Goal: Task Accomplishment & Management: Complete application form

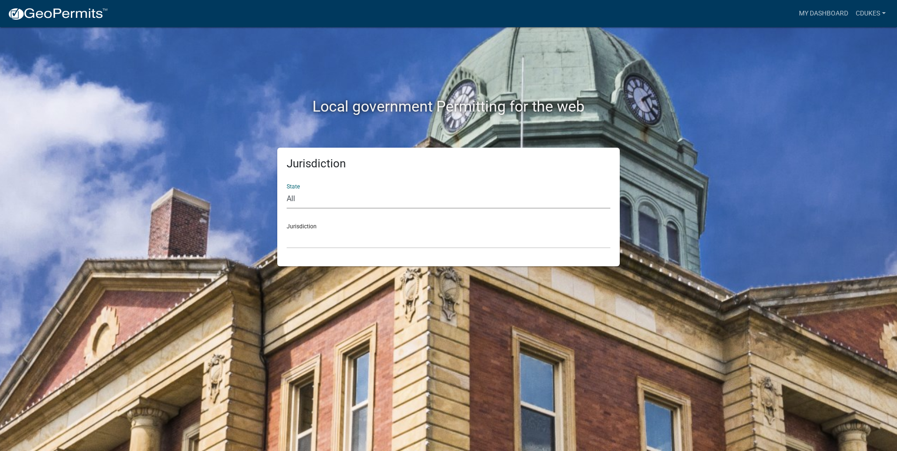
click at [304, 203] on select "All [US_STATE] [US_STATE] [US_STATE] [US_STATE] [US_STATE] [US_STATE] [US_STATE…" at bounding box center [449, 199] width 324 height 19
select select "[US_STATE]"
click at [287, 190] on select "All [US_STATE] [US_STATE] [US_STATE] [US_STATE] [US_STATE] [US_STATE] [US_STATE…" at bounding box center [449, 199] width 324 height 19
click at [307, 241] on select "[GEOGRAPHIC_DATA], [US_STATE][PERSON_NAME][GEOGRAPHIC_DATA], [US_STATE][PERSON_…" at bounding box center [449, 238] width 324 height 19
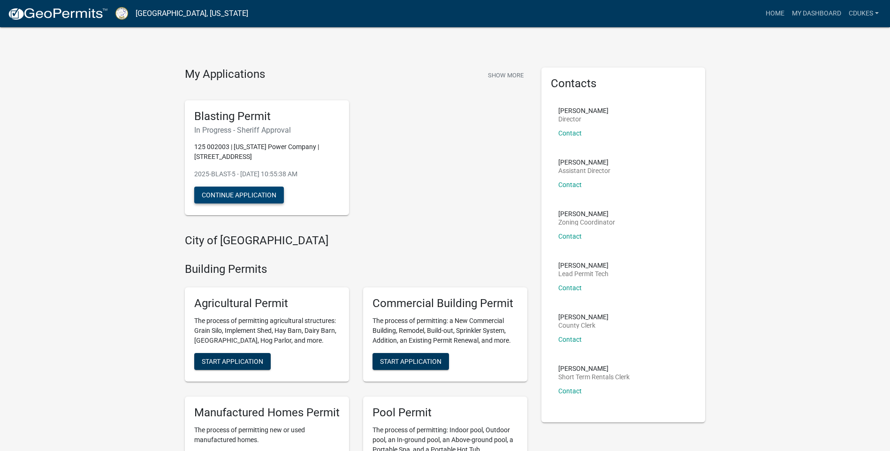
click at [240, 199] on button "Continue Application" at bounding box center [239, 195] width 90 height 17
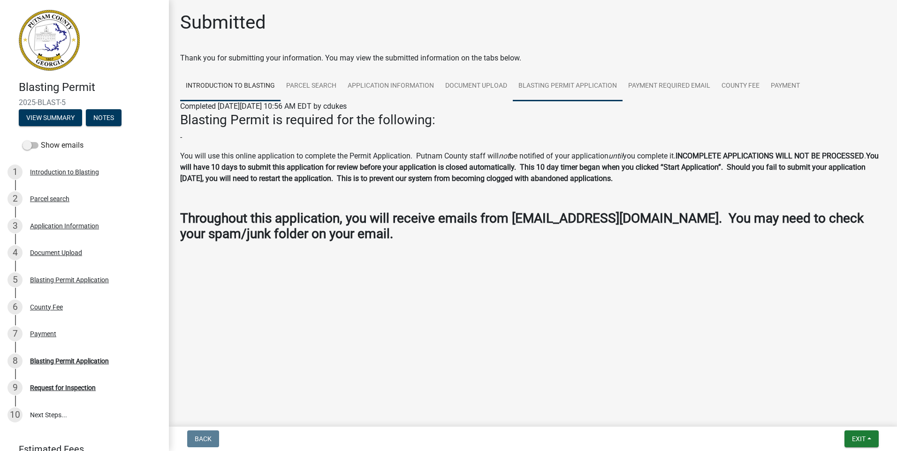
click at [572, 88] on link "Blasting Permit Application" at bounding box center [568, 86] width 110 height 30
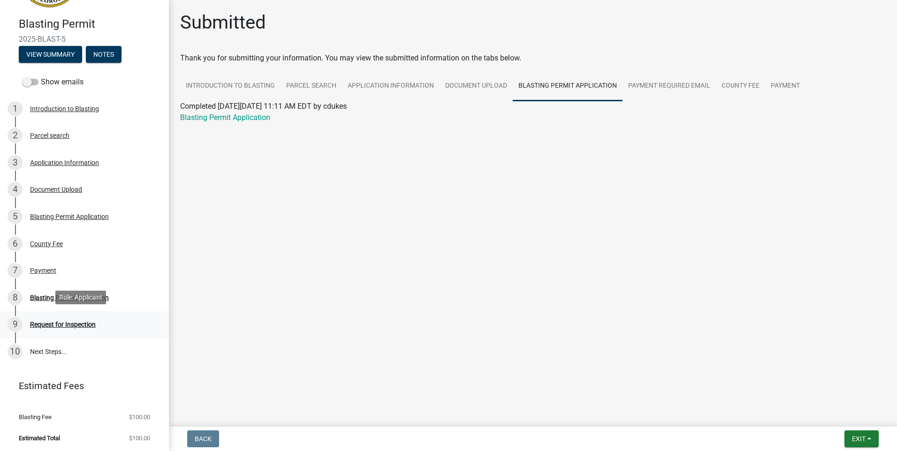
scroll to position [65, 0]
click at [88, 323] on div "Request for Inspection" at bounding box center [63, 323] width 66 height 7
click at [65, 323] on div "Request for Inspection" at bounding box center [63, 323] width 66 height 7
click at [219, 115] on link "Blasting Permit Application" at bounding box center [225, 117] width 90 height 9
click at [38, 51] on button "View Summary" at bounding box center [50, 53] width 63 height 17
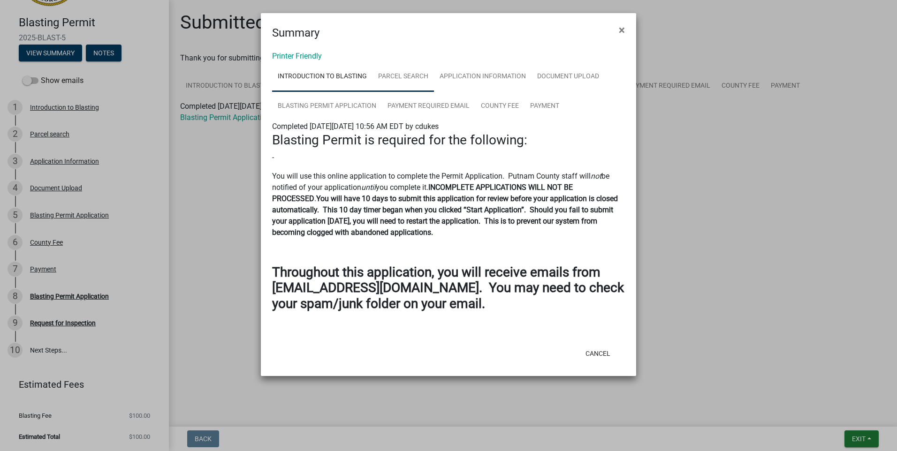
click at [400, 80] on link "Parcel search" at bounding box center [403, 77] width 61 height 30
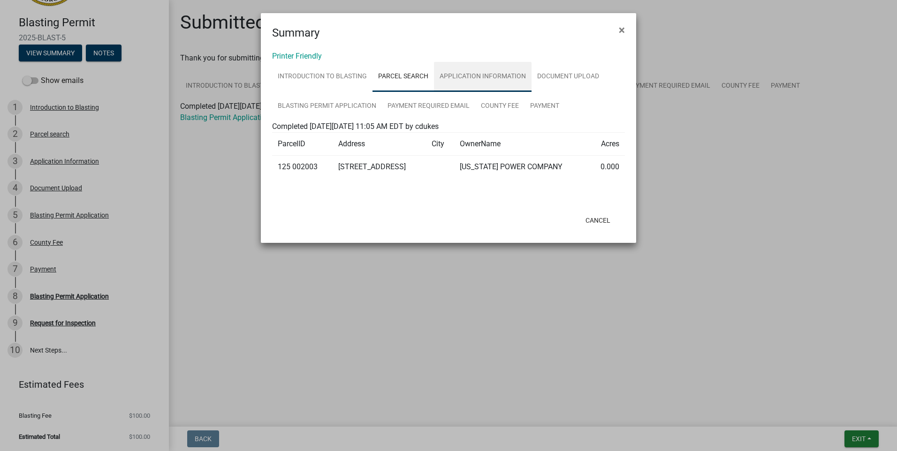
click at [458, 77] on link "Application Information" at bounding box center [483, 77] width 98 height 30
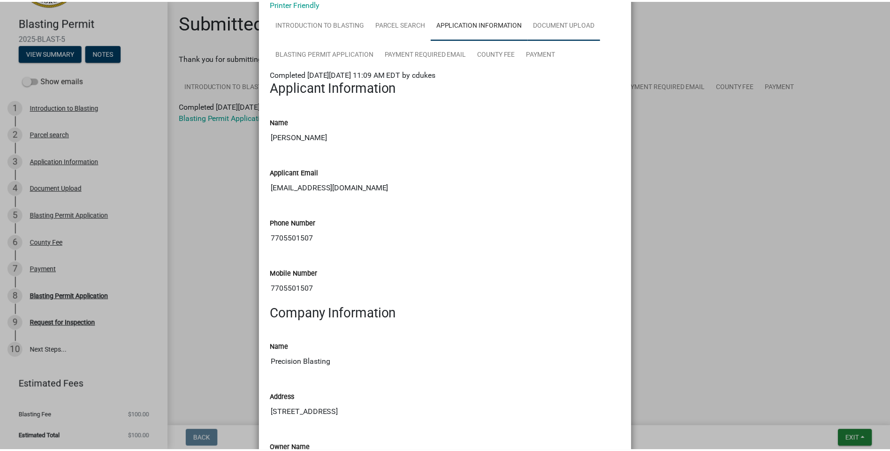
scroll to position [0, 0]
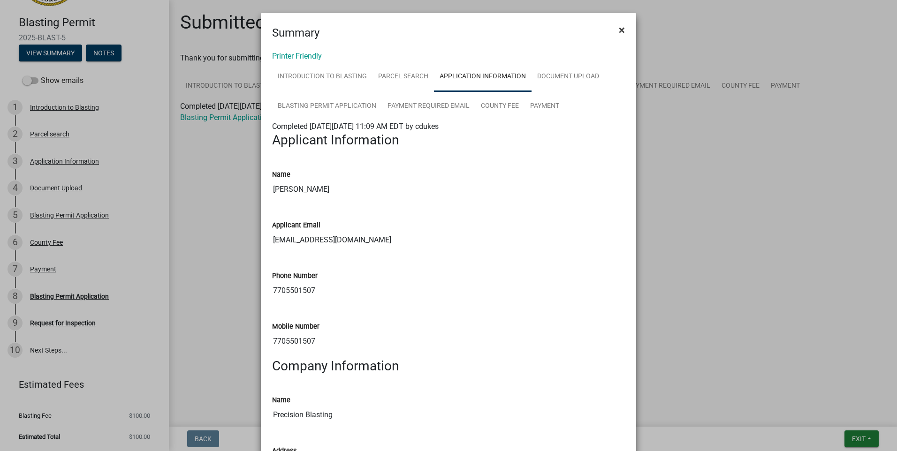
click at [619, 33] on span "×" at bounding box center [622, 29] width 6 height 13
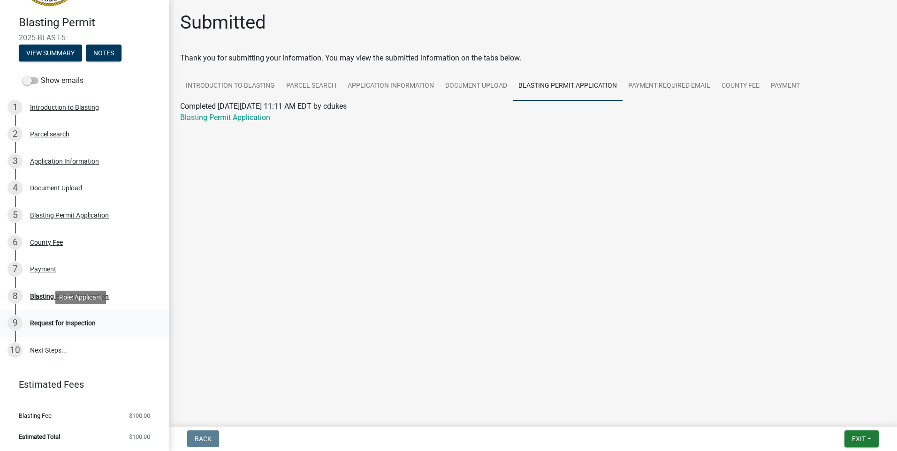
click at [41, 325] on div "Request for Inspection" at bounding box center [63, 323] width 66 height 7
click at [39, 297] on div "Blasting Permit Application" at bounding box center [69, 296] width 79 height 7
click at [35, 322] on div "Request for Inspection" at bounding box center [63, 323] width 66 height 7
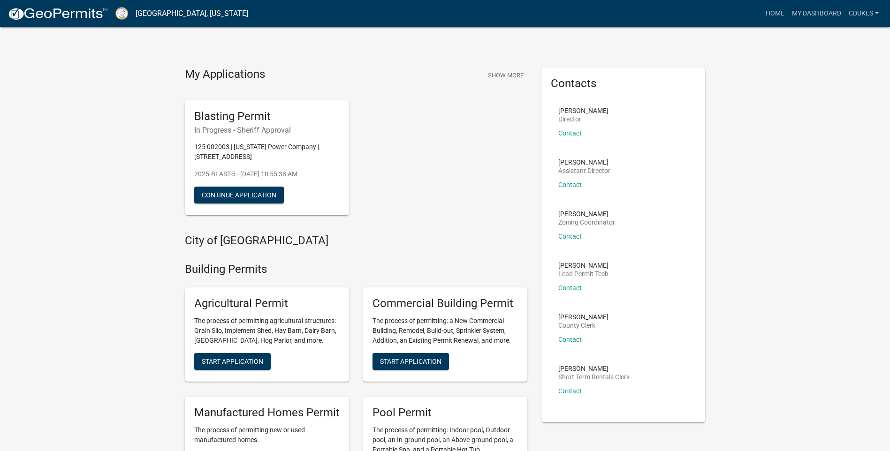
click at [264, 137] on div "Blasting Permit In Progress - Sheriff Approval 125 002003 | [US_STATE] Power Co…" at bounding box center [267, 157] width 164 height 115
click at [262, 146] on p "125 002003 | [US_STATE] Power Company | [STREET_ADDRESS]" at bounding box center [266, 152] width 145 height 20
click at [261, 191] on button "Continue Application" at bounding box center [239, 195] width 90 height 17
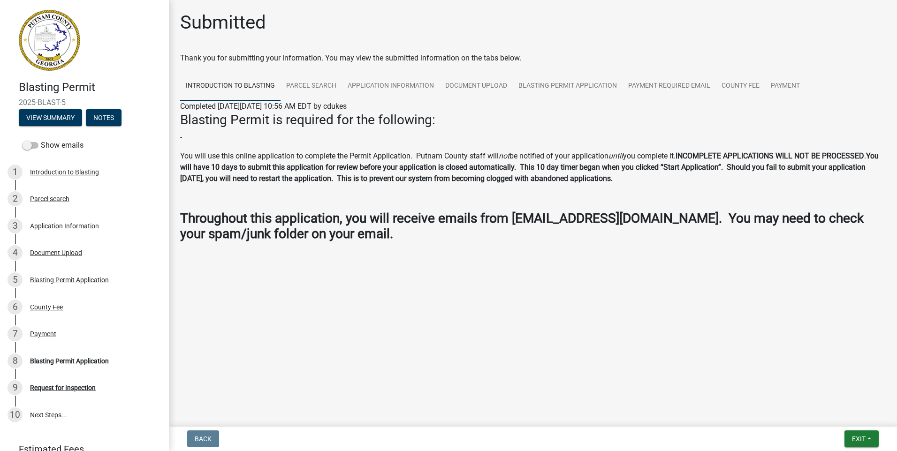
click at [335, 122] on h3 "Blasting Permit is required for the following:" at bounding box center [533, 120] width 706 height 16
click at [50, 144] on label "Show emails" at bounding box center [53, 145] width 61 height 11
click at [41, 140] on input "Show emails" at bounding box center [41, 140] width 0 height 0
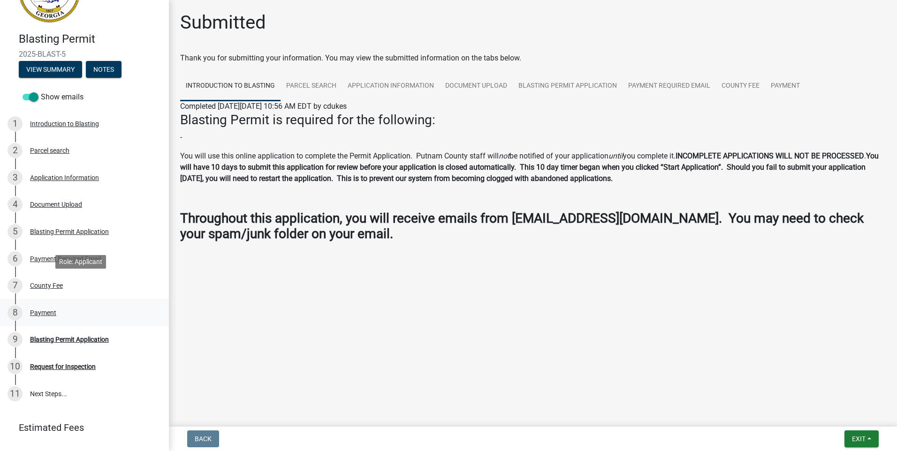
scroll to position [92, 0]
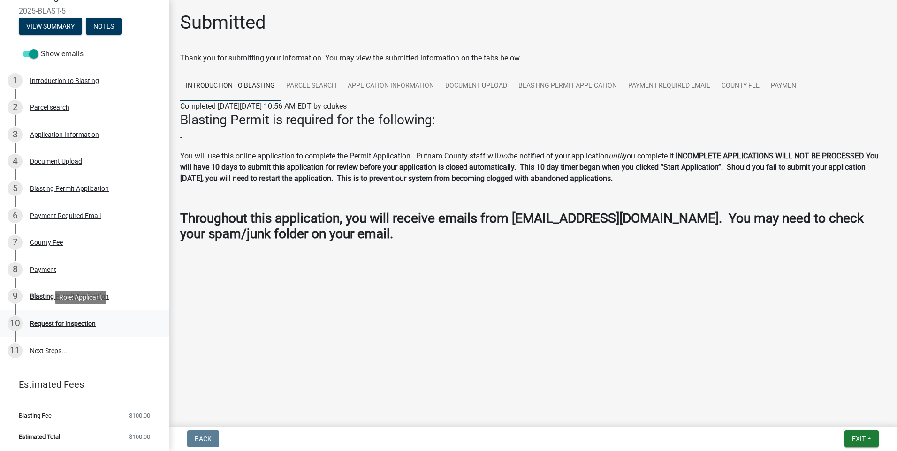
click at [75, 321] on div "Request for Inspection" at bounding box center [63, 324] width 66 height 7
drag, startPoint x: 75, startPoint y: 321, endPoint x: 47, endPoint y: 294, distance: 38.5
click at [47, 294] on div "Blasting Permit Application" at bounding box center [69, 296] width 79 height 7
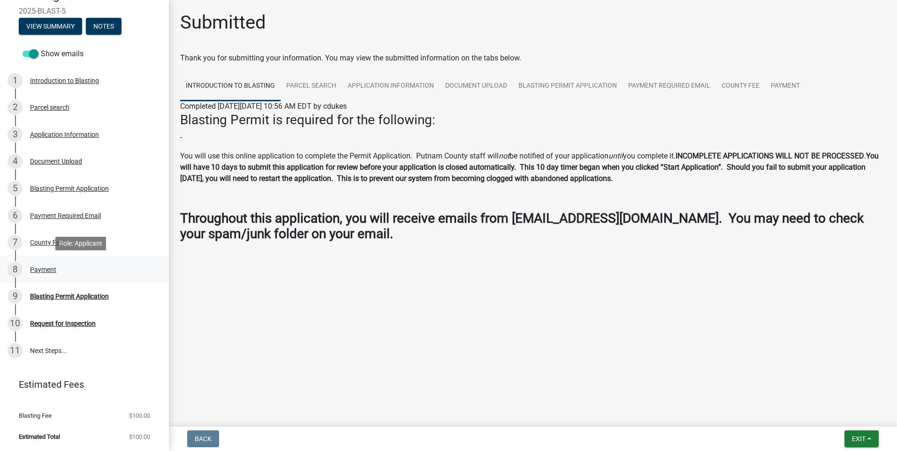
click at [48, 269] on div "Payment" at bounding box center [43, 270] width 26 height 7
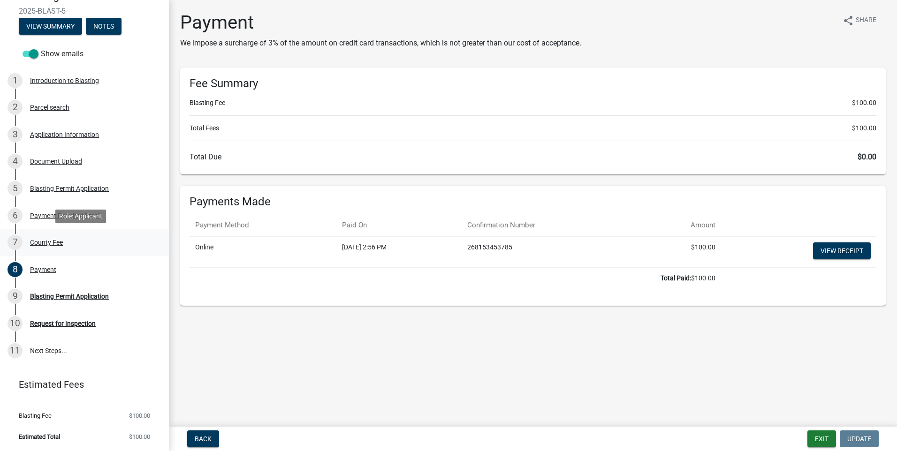
click at [48, 245] on div "County Fee" at bounding box center [46, 242] width 33 height 7
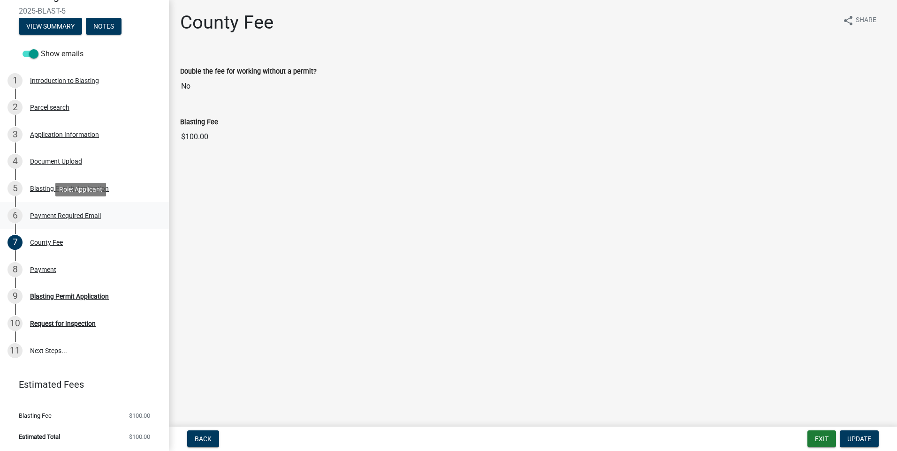
click at [46, 217] on div "Payment Required Email" at bounding box center [65, 216] width 71 height 7
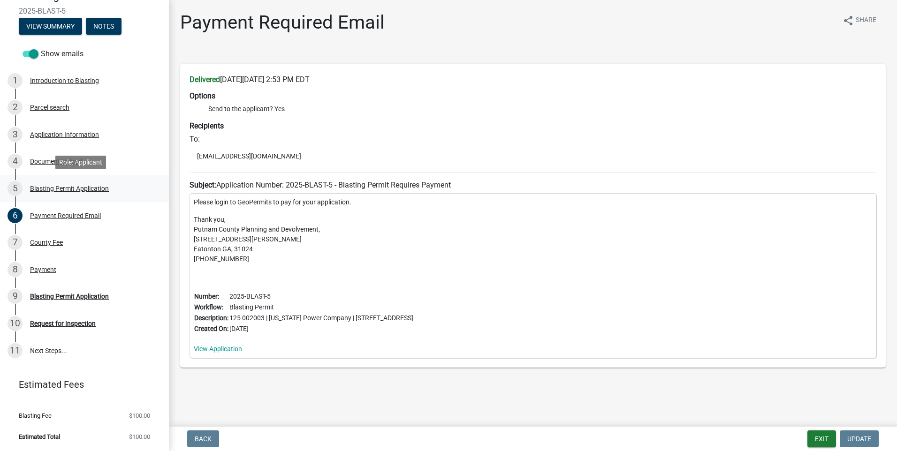
click at [34, 189] on div "Blasting Permit Application" at bounding box center [69, 188] width 79 height 7
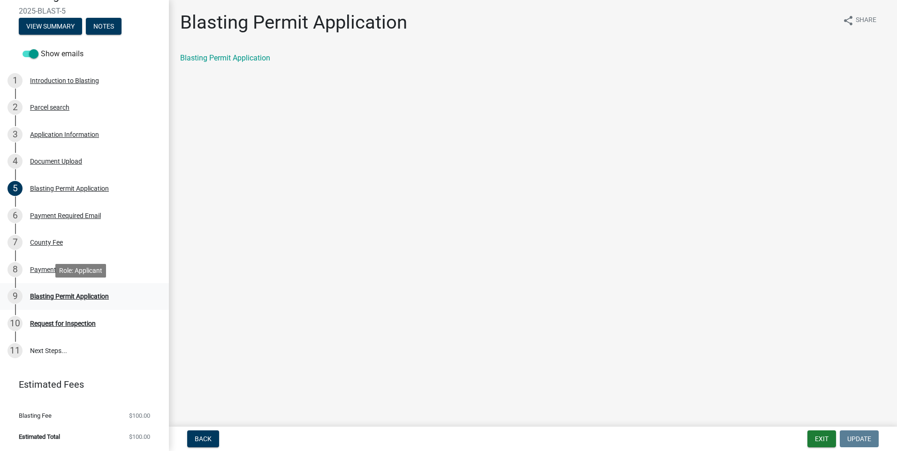
click at [53, 295] on div "Blasting Permit Application" at bounding box center [69, 296] width 79 height 7
click at [45, 323] on div "Request for Inspection" at bounding box center [63, 324] width 66 height 7
click at [69, 29] on button "View Summary" at bounding box center [50, 26] width 63 height 17
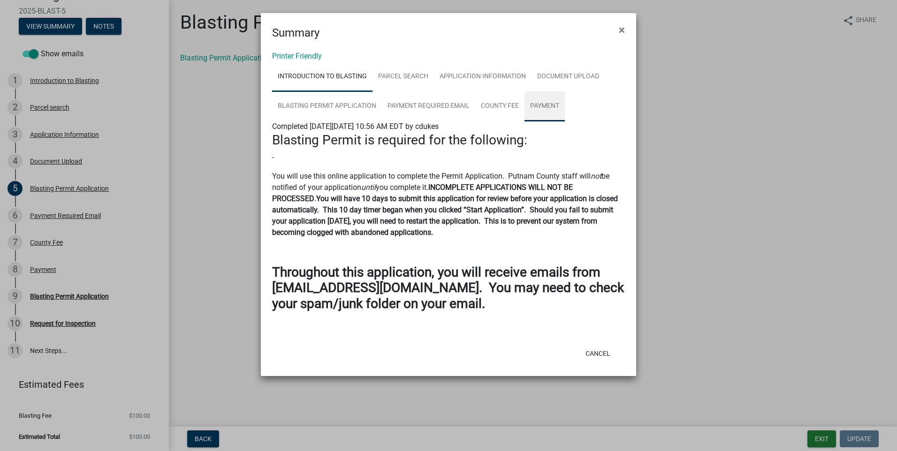
click at [531, 103] on link "Payment" at bounding box center [545, 107] width 40 height 30
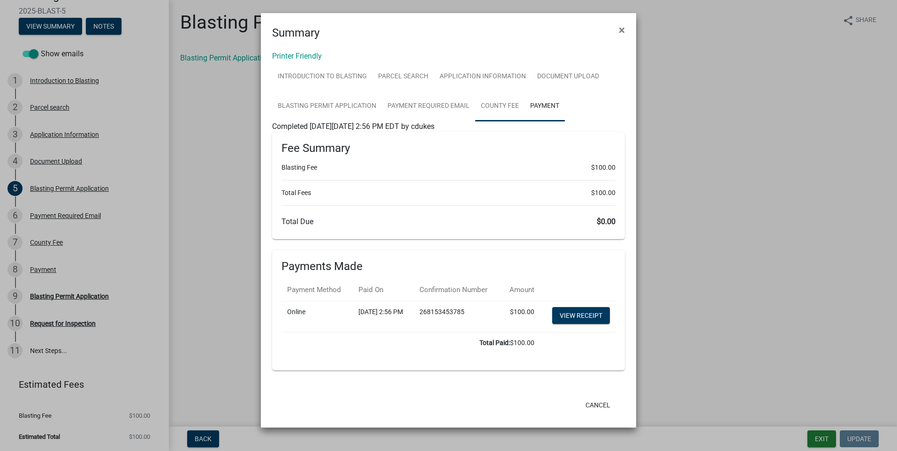
click at [501, 105] on link "County Fee" at bounding box center [499, 107] width 49 height 30
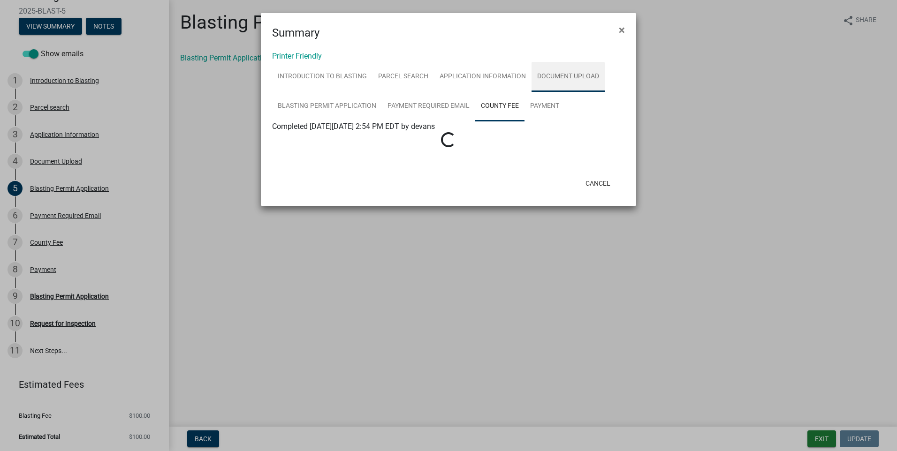
click at [551, 80] on link "Document Upload" at bounding box center [568, 77] width 73 height 30
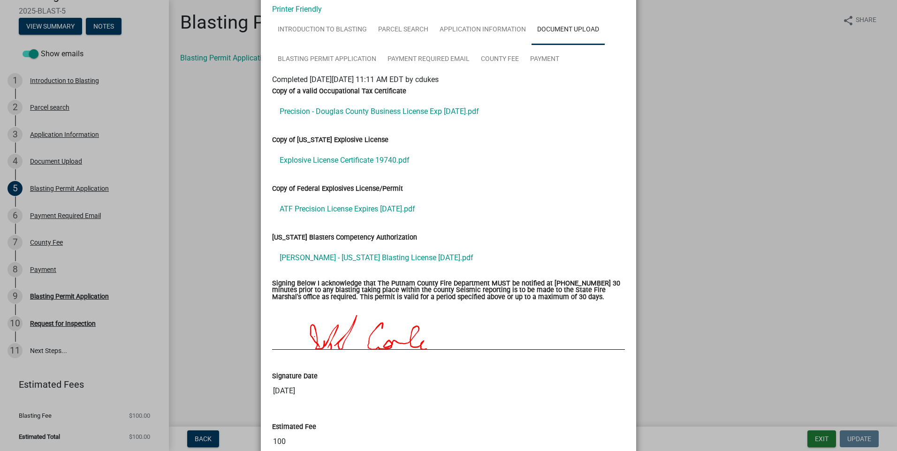
scroll to position [148, 0]
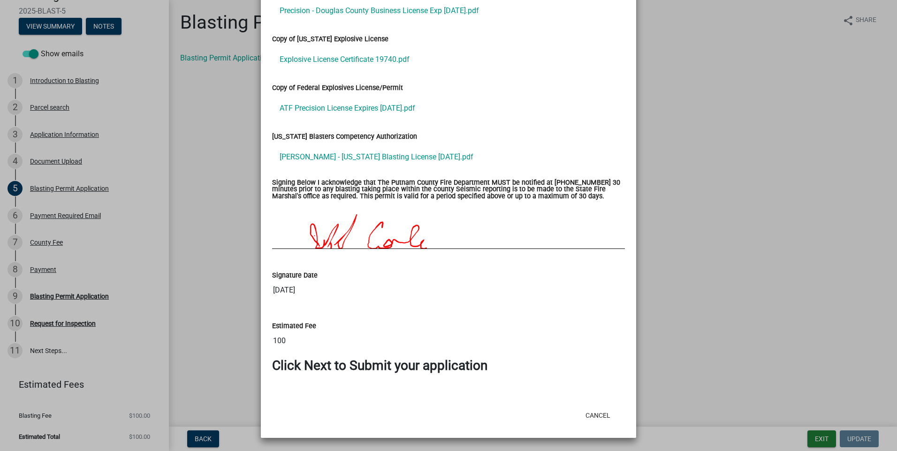
click at [43, 350] on ngb-modal-window "Summary × Printer Friendly Introduction to Blasting Parcel search Application I…" at bounding box center [448, 225] width 897 height 451
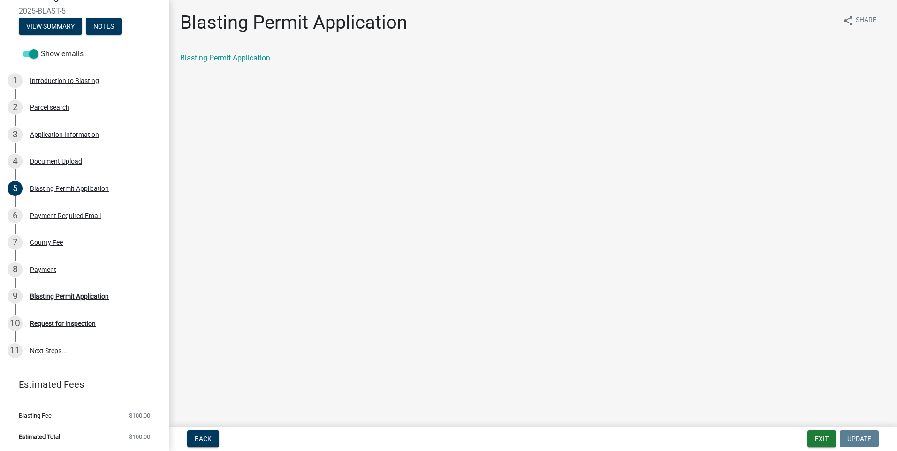
click at [43, 350] on link "11 Next Steps..." at bounding box center [84, 350] width 169 height 27
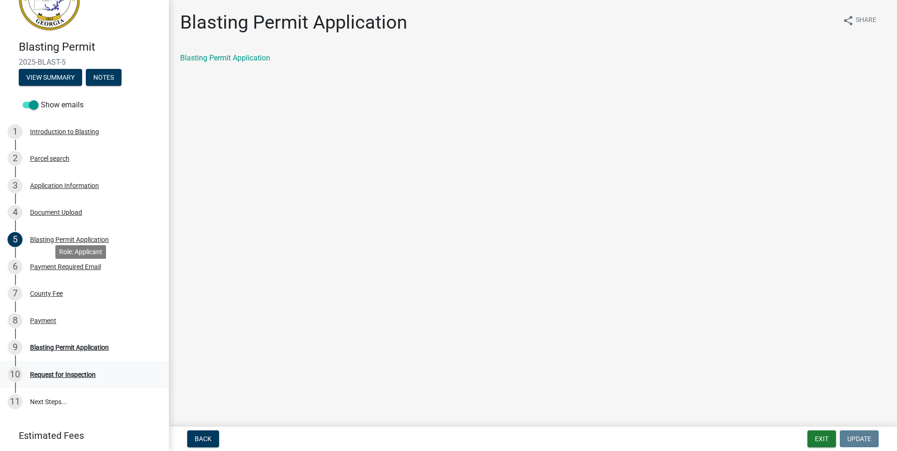
scroll to position [92, 0]
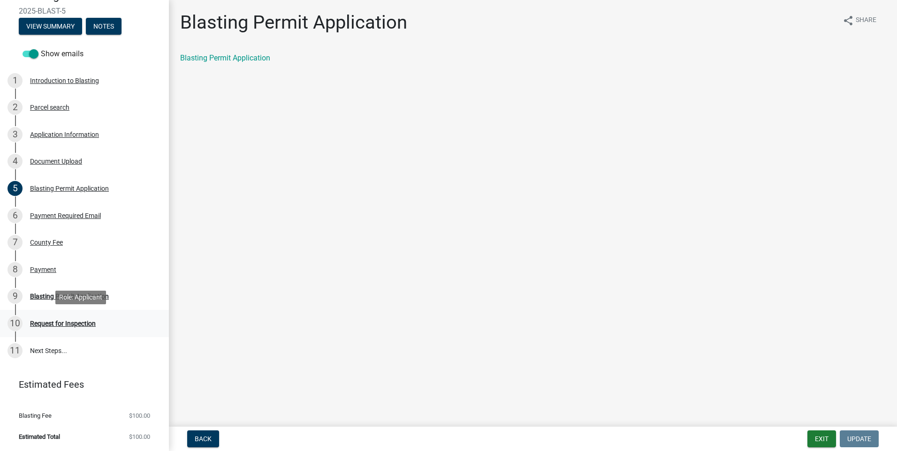
click at [70, 324] on div "Request for Inspection" at bounding box center [63, 324] width 66 height 7
drag, startPoint x: 70, startPoint y: 324, endPoint x: 31, endPoint y: 298, distance: 47.6
click at [31, 298] on div "Blasting Permit Application" at bounding box center [69, 296] width 79 height 7
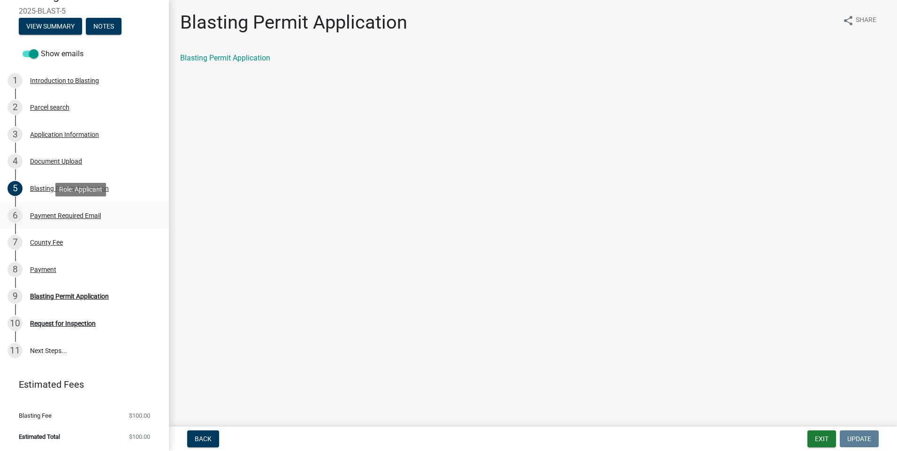
click at [67, 214] on div "Payment Required Email" at bounding box center [65, 216] width 71 height 7
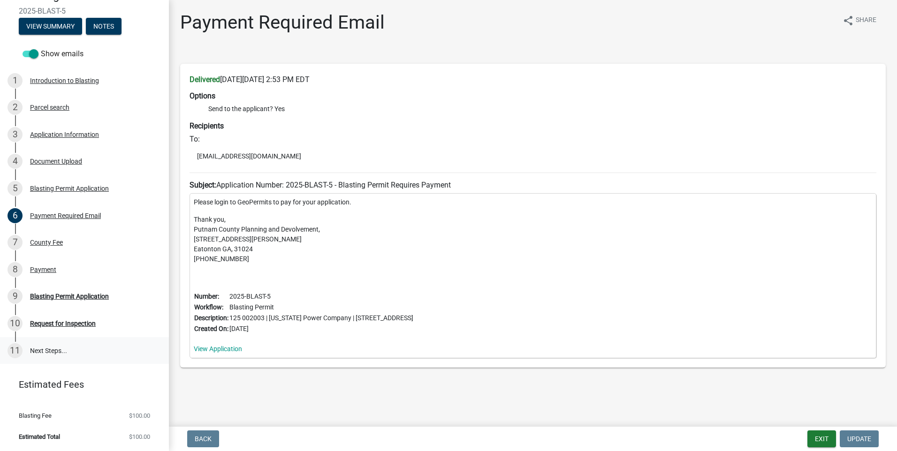
click at [38, 346] on link "11 Next Steps..." at bounding box center [84, 350] width 169 height 27
click at [44, 325] on div "Request for Inspection" at bounding box center [63, 324] width 66 height 7
click at [41, 294] on div "Blasting Permit Application" at bounding box center [69, 296] width 79 height 7
click at [120, 26] on button "Notes" at bounding box center [104, 26] width 36 height 17
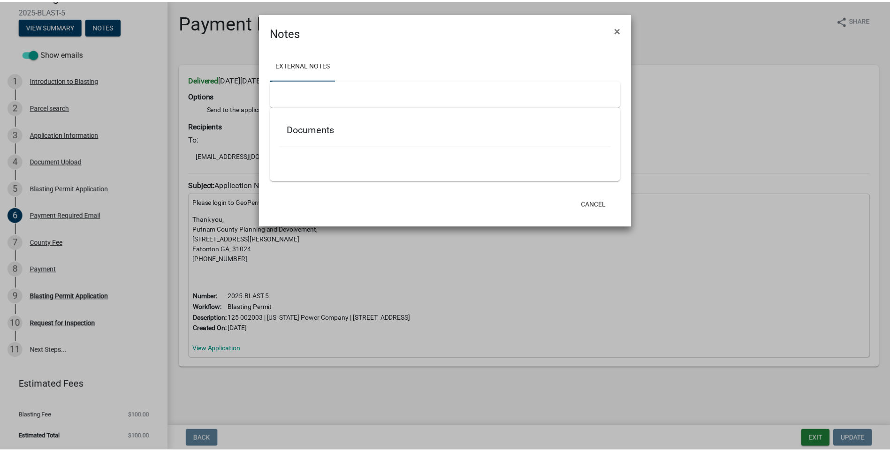
scroll to position [46, 0]
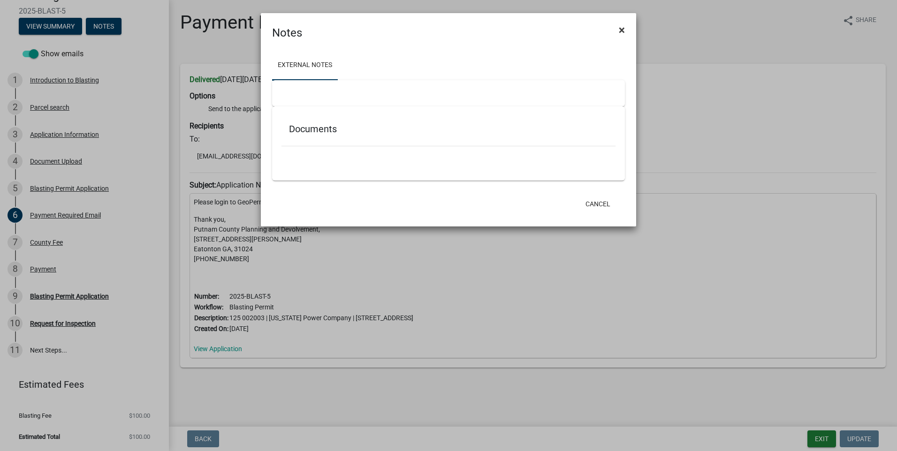
click at [623, 32] on span "×" at bounding box center [622, 29] width 6 height 13
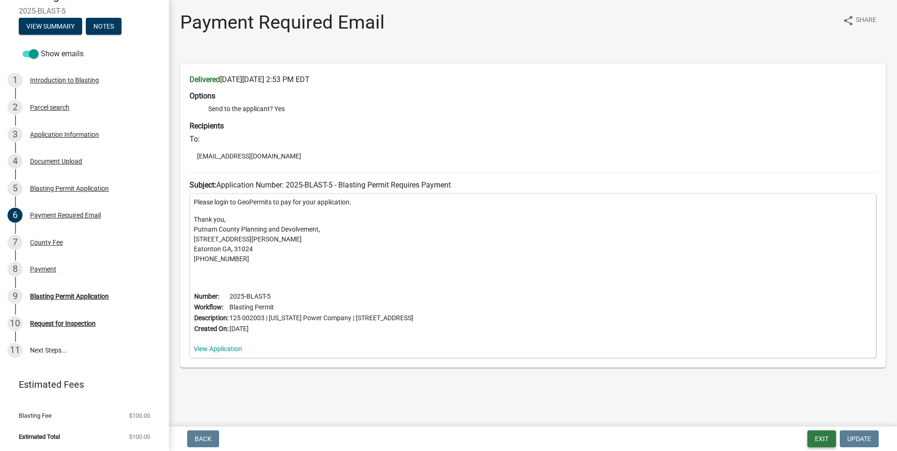
click at [829, 439] on button "Exit" at bounding box center [822, 439] width 29 height 17
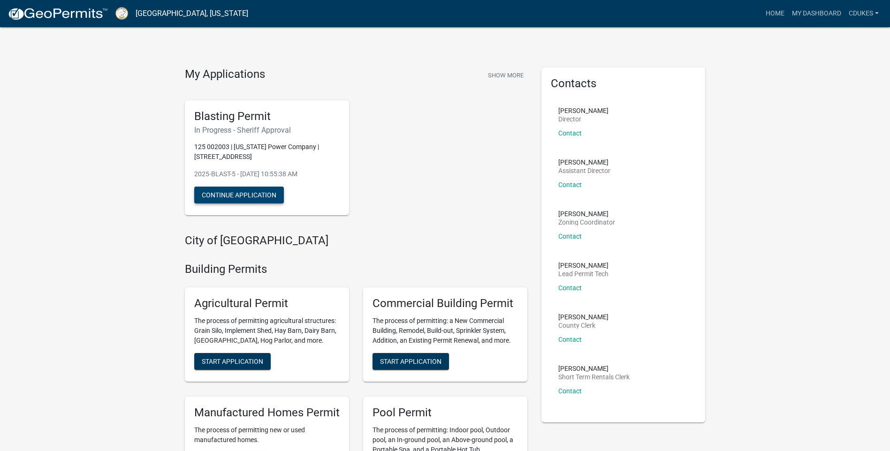
click at [224, 192] on button "Continue Application" at bounding box center [239, 195] width 90 height 17
